Goal: Information Seeking & Learning: Learn about a topic

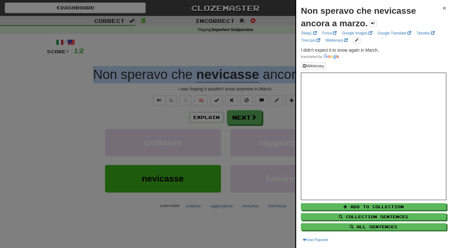
click at [445, 6] on span "×" at bounding box center [444, 7] width 4 height 7
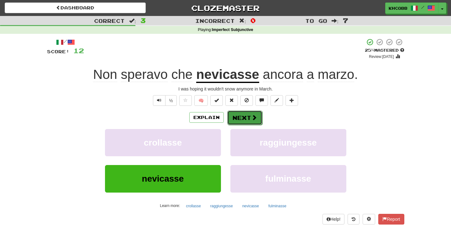
click at [243, 115] on button "Next" at bounding box center [244, 118] width 35 height 14
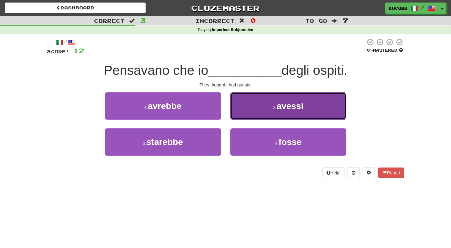
click at [299, 106] on span "avessi" at bounding box center [290, 106] width 27 height 10
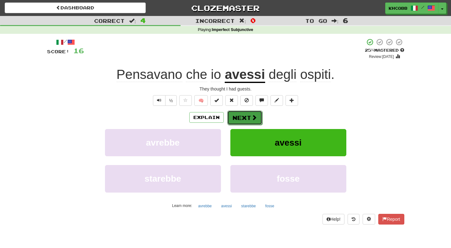
click at [242, 118] on button "Next" at bounding box center [244, 118] width 35 height 14
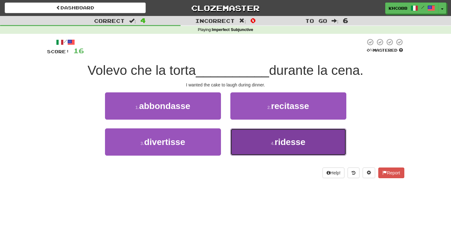
click at [286, 147] on span "ridesse" at bounding box center [289, 142] width 31 height 10
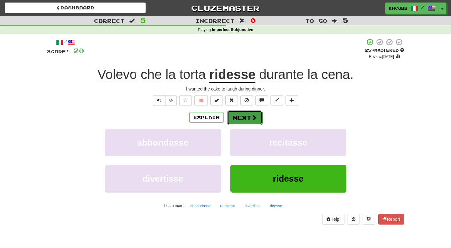
click at [246, 120] on button "Next" at bounding box center [244, 118] width 35 height 14
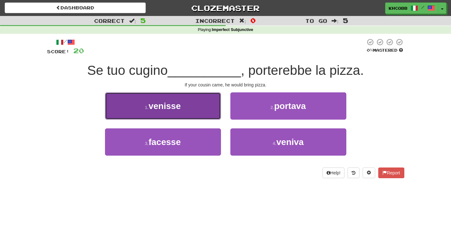
click at [167, 110] on span "venisse" at bounding box center [164, 106] width 32 height 10
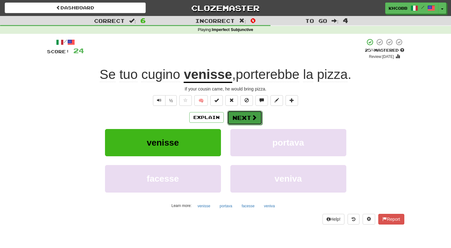
click at [240, 118] on button "Next" at bounding box center [244, 118] width 35 height 14
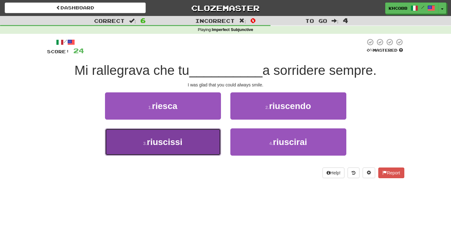
click at [166, 142] on span "riuscissi" at bounding box center [165, 142] width 36 height 10
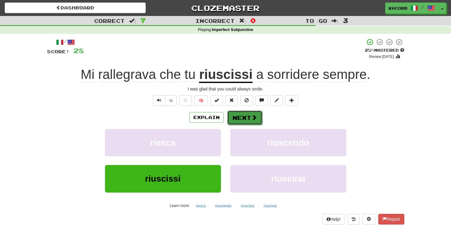
click at [244, 117] on button "Next" at bounding box center [244, 118] width 35 height 14
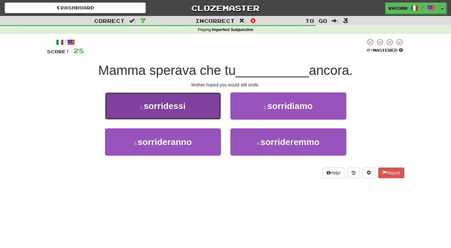
click at [174, 107] on span "sorridessi" at bounding box center [164, 106] width 42 height 10
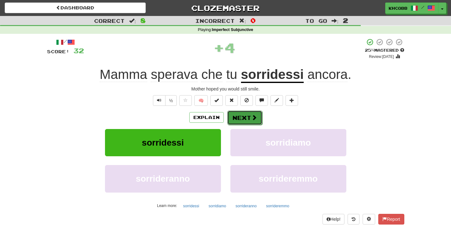
click at [244, 118] on button "Next" at bounding box center [244, 118] width 35 height 14
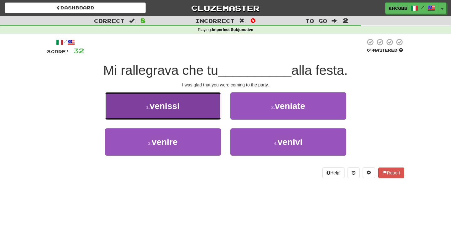
click at [172, 112] on button "1 . venissi" at bounding box center [163, 105] width 116 height 27
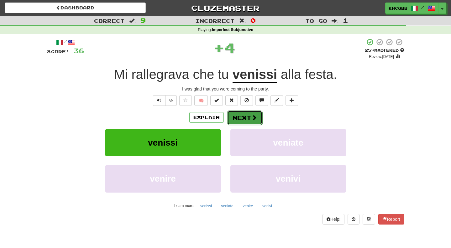
click at [243, 119] on button "Next" at bounding box center [244, 118] width 35 height 14
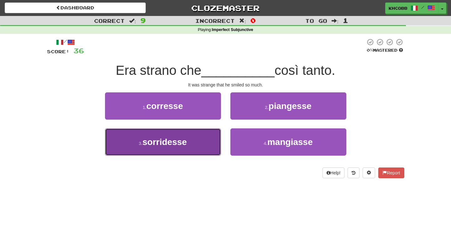
click at [168, 142] on span "sorridesse" at bounding box center [165, 142] width 44 height 10
